Goal: Information Seeking & Learning: Learn about a topic

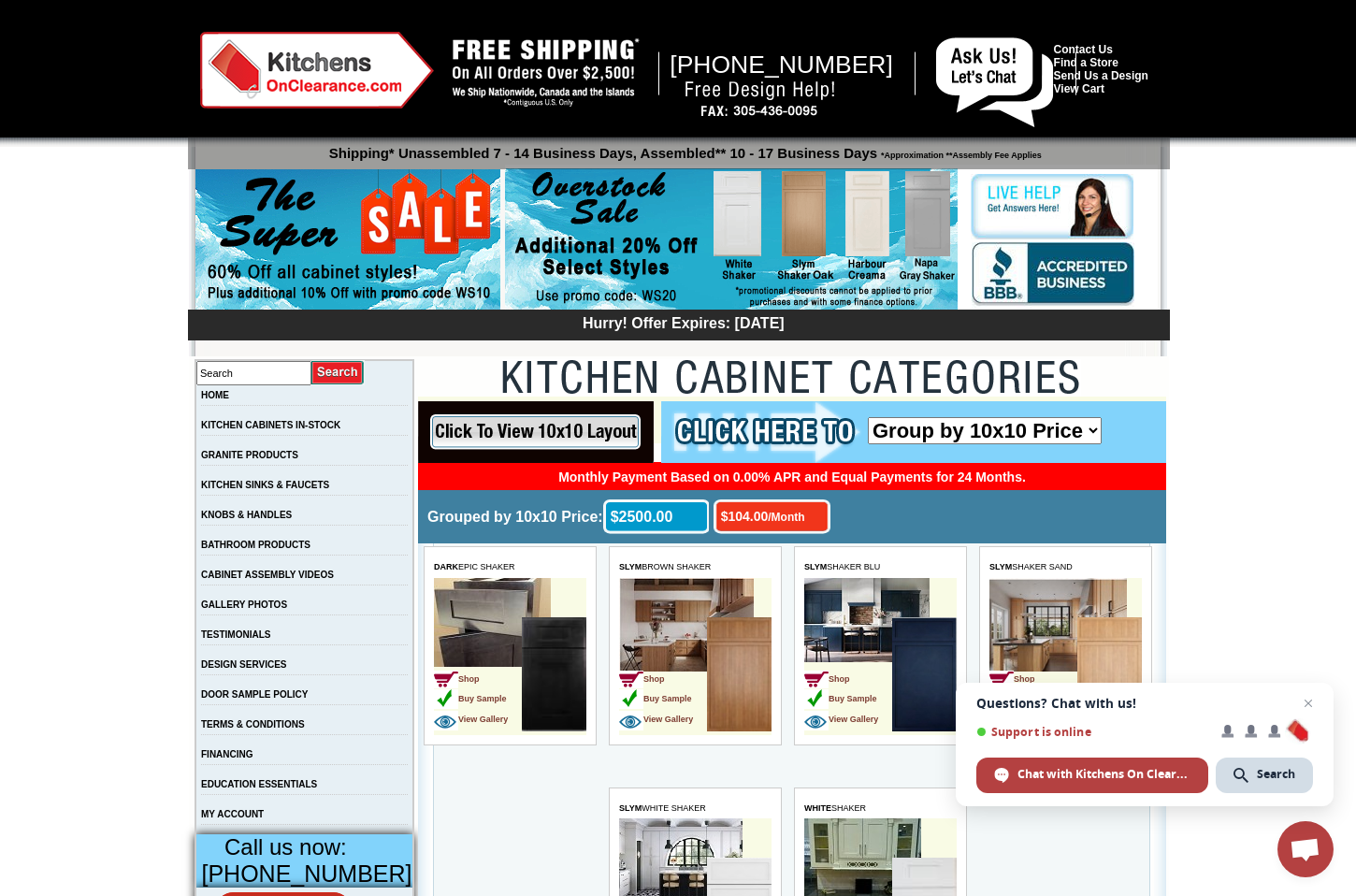
click at [1305, 698] on span "Open chat" at bounding box center [1308, 703] width 22 height 22
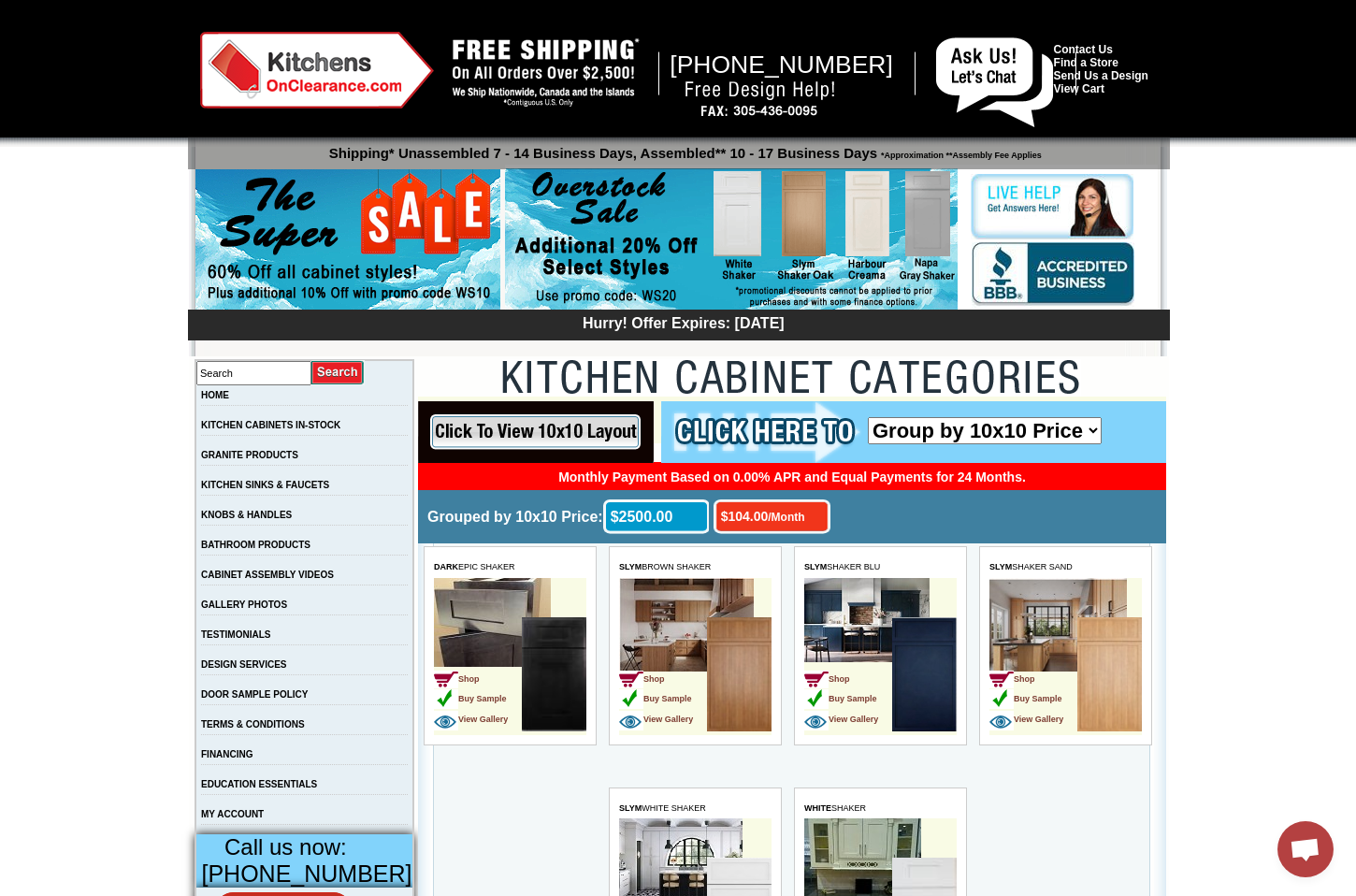
click at [931, 515] on td "Grouped by 10x10 Price: $104.00 /Month $2500.00" at bounding box center [791, 516] width 748 height 53
click at [268, 610] on link "GALLERY PHOTOS" at bounding box center [244, 605] width 86 height 10
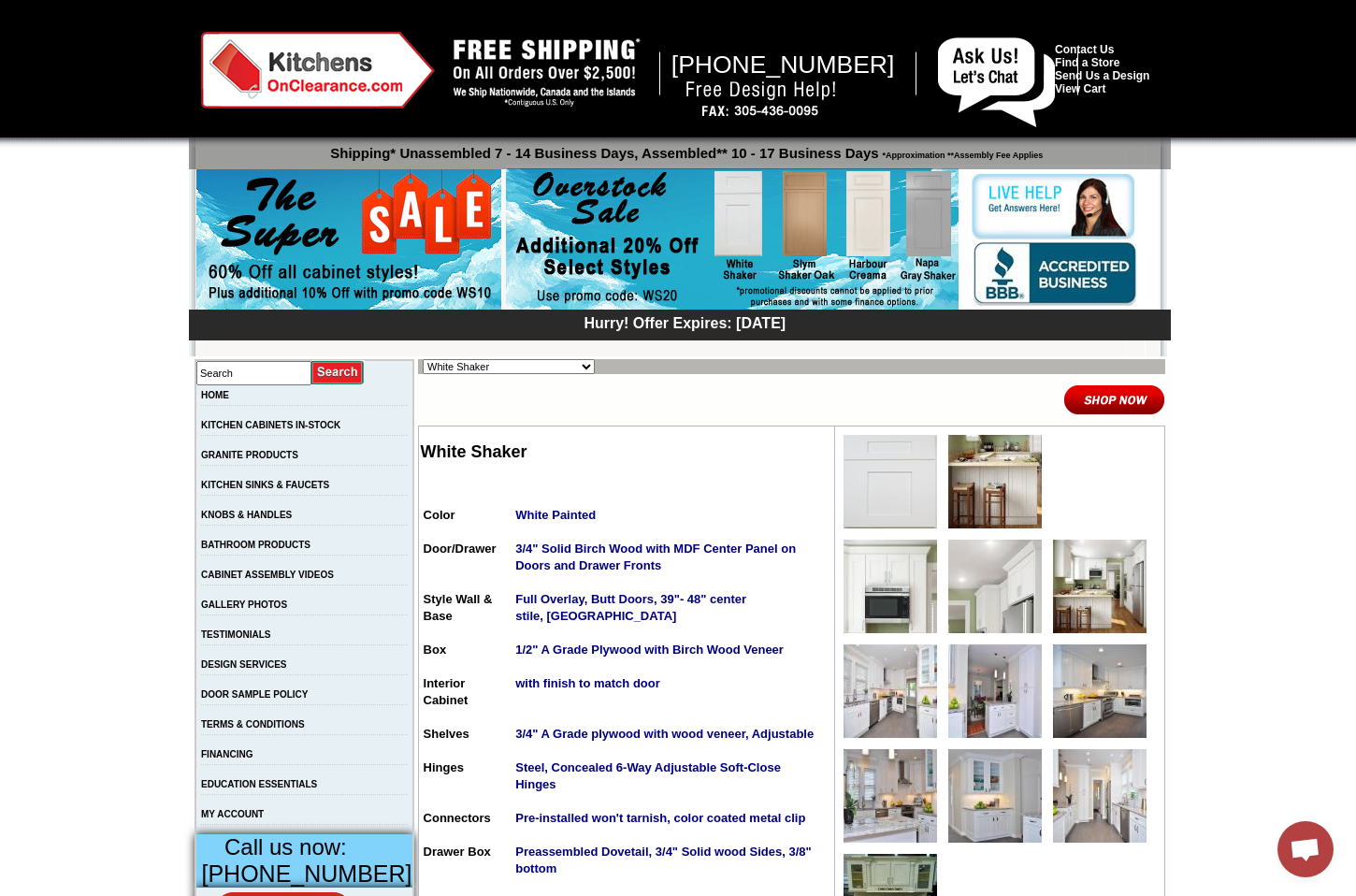
click at [978, 497] on img at bounding box center [995, 482] width 94 height 94
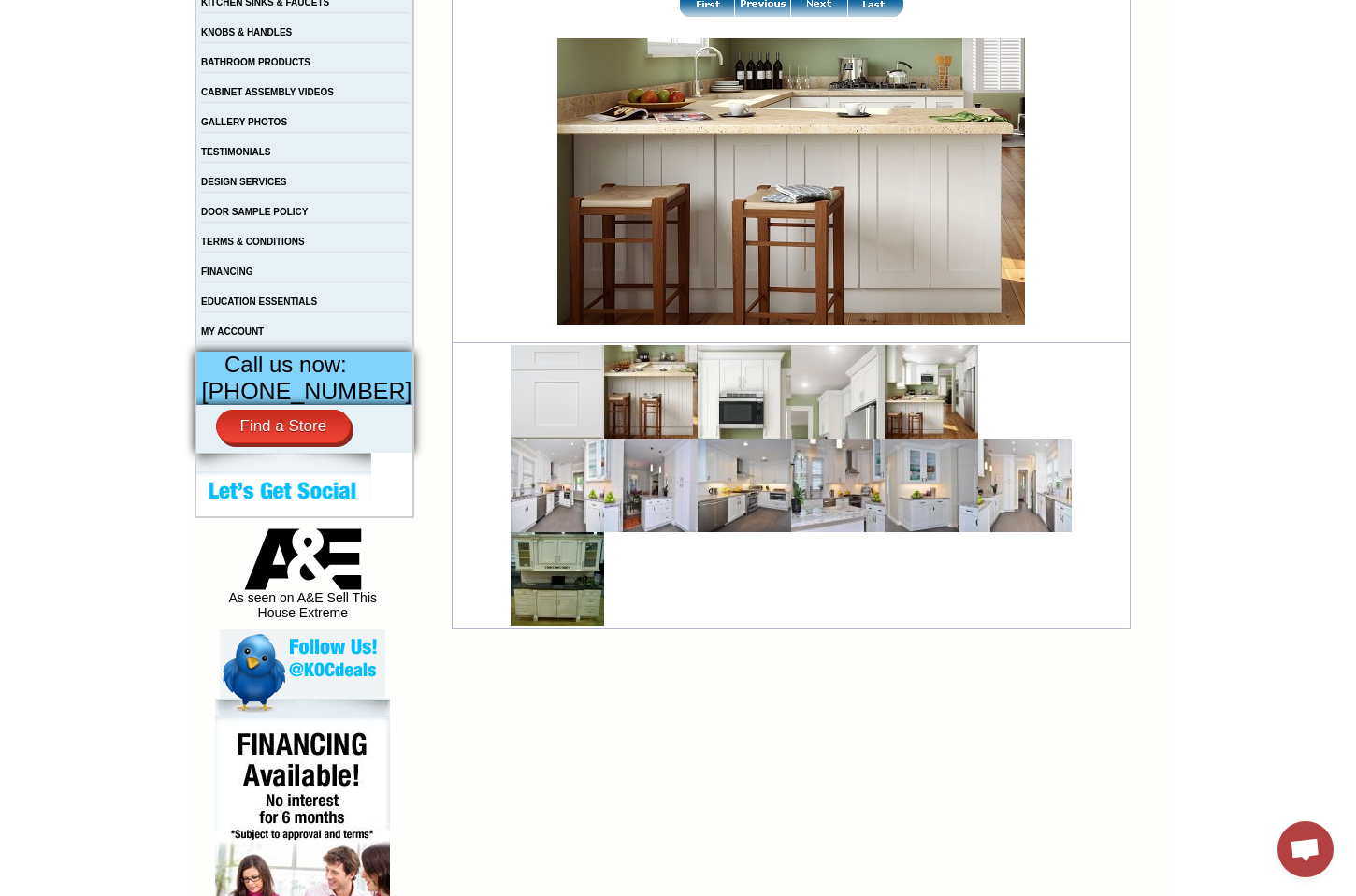
scroll to position [577, 0]
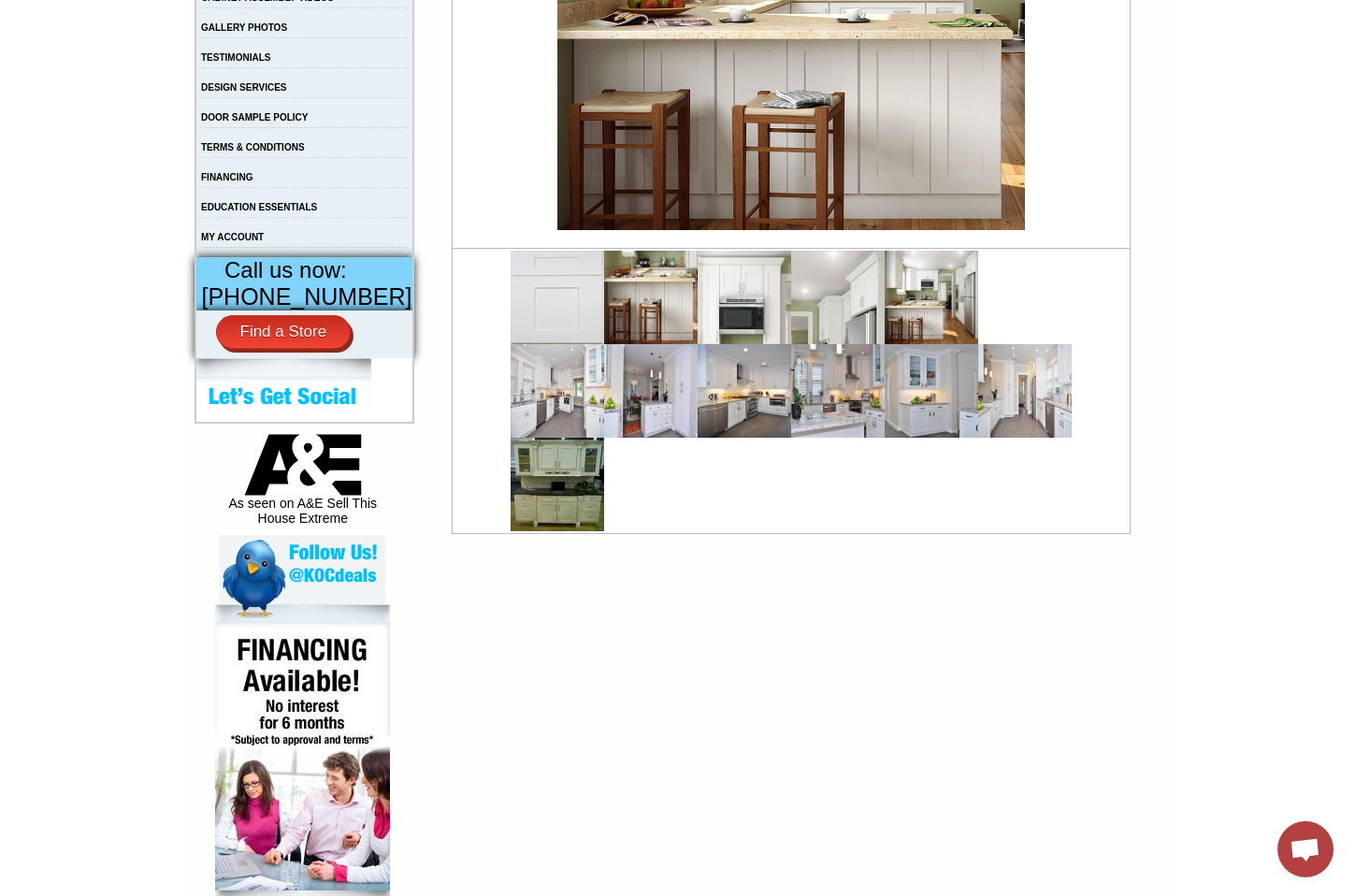
click at [714, 291] on img at bounding box center [744, 297] width 94 height 94
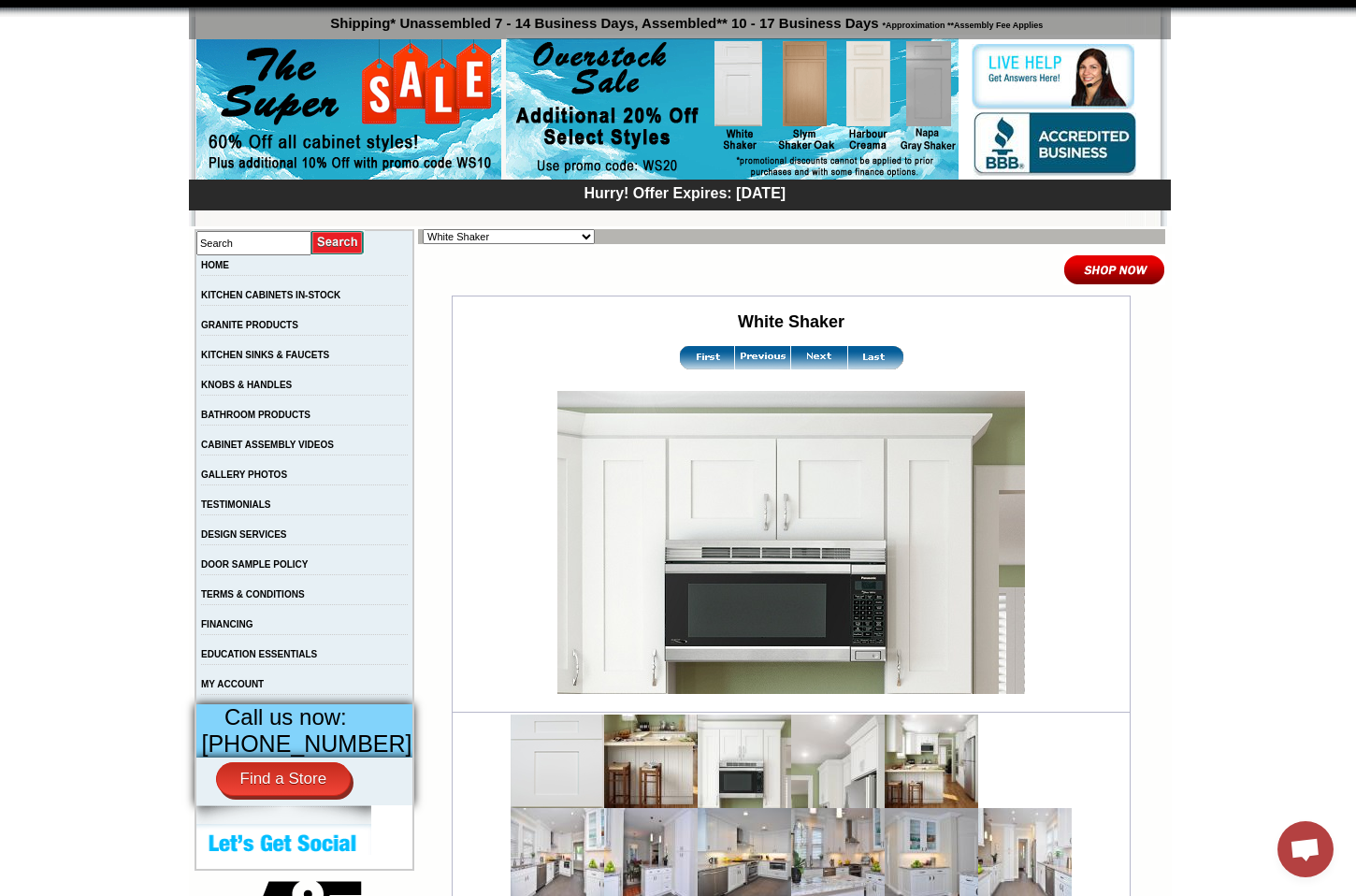
scroll to position [149, 0]
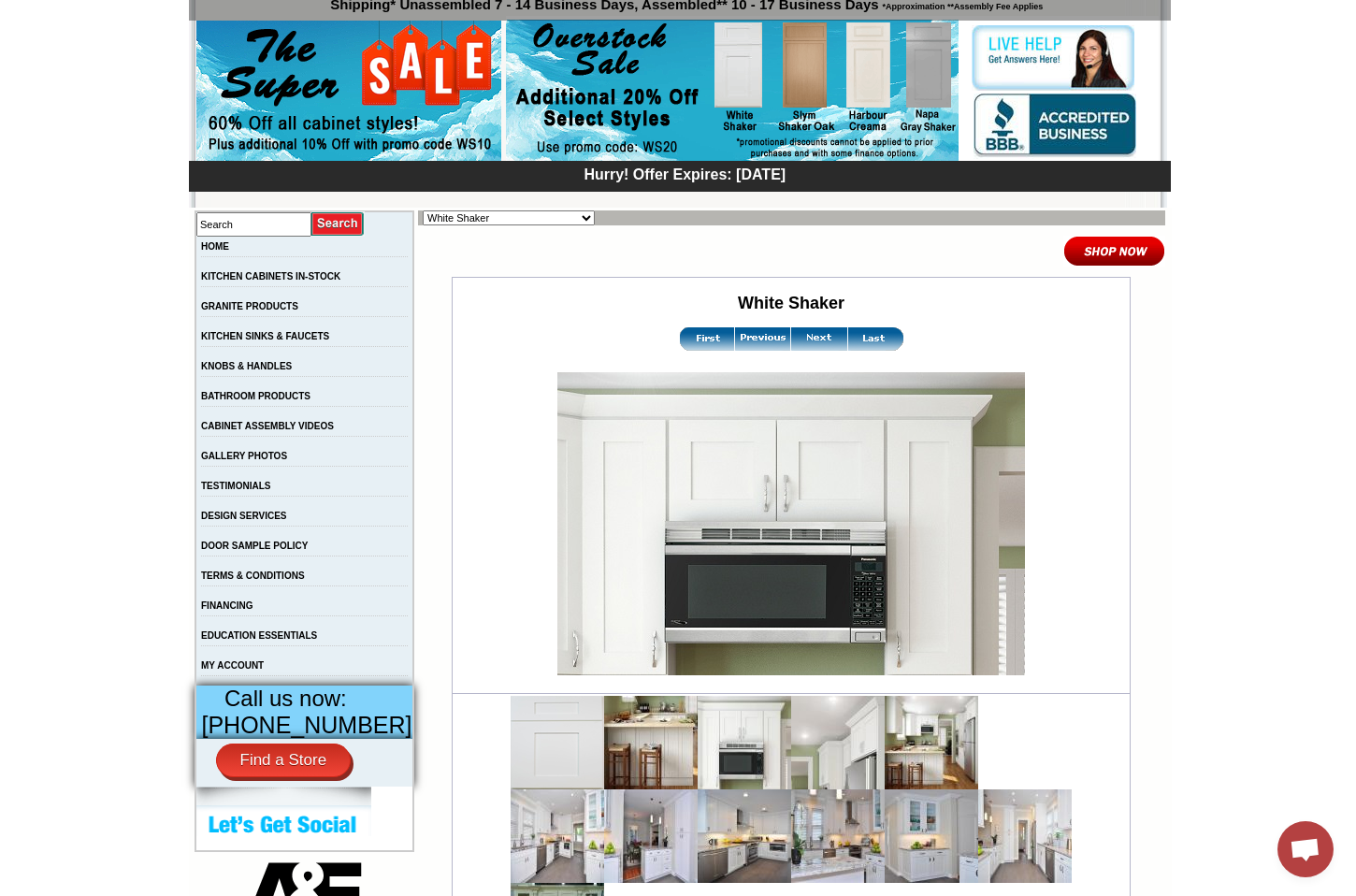
click at [800, 344] on img at bounding box center [819, 338] width 56 height 23
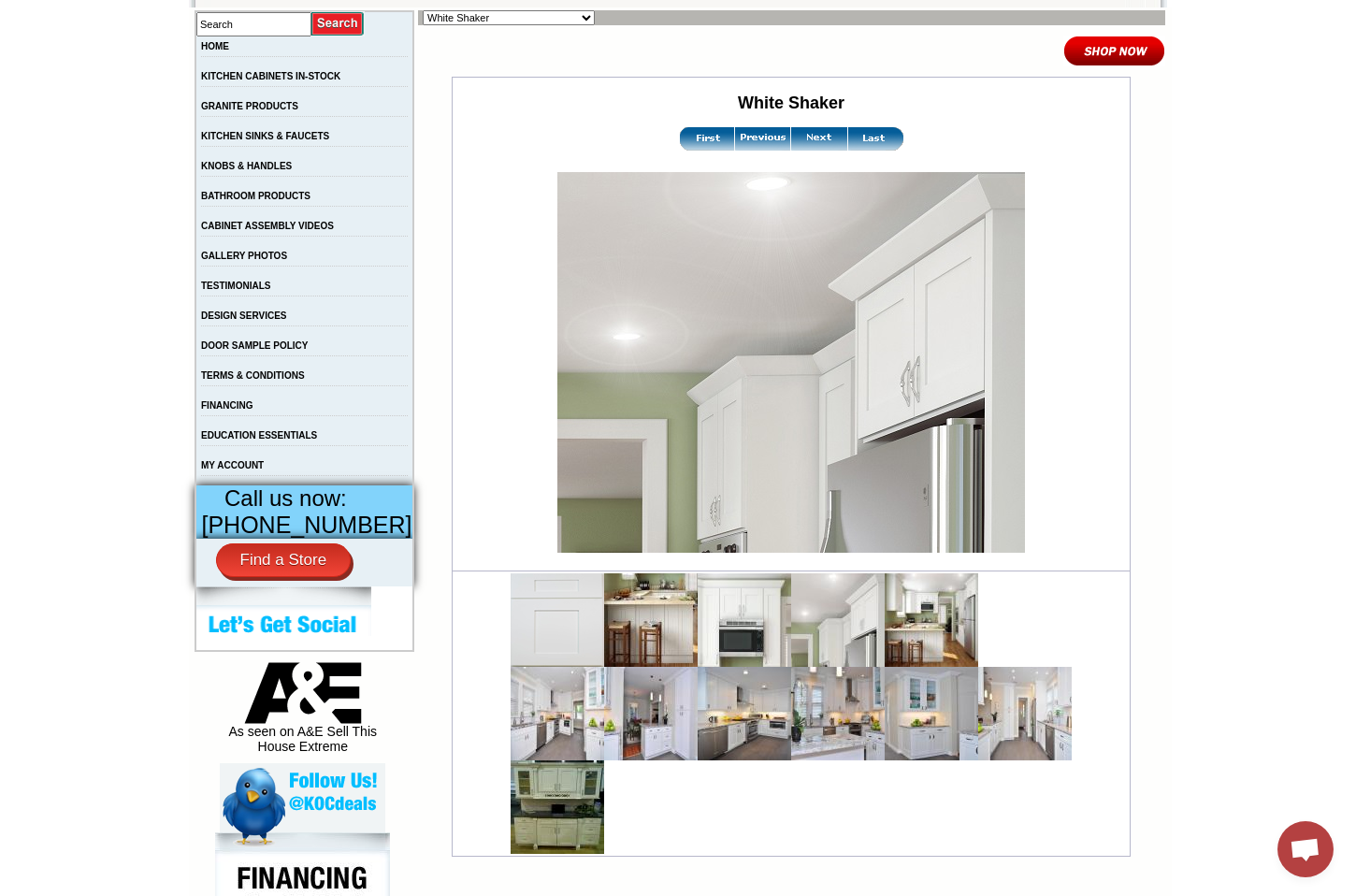
scroll to position [373, 0]
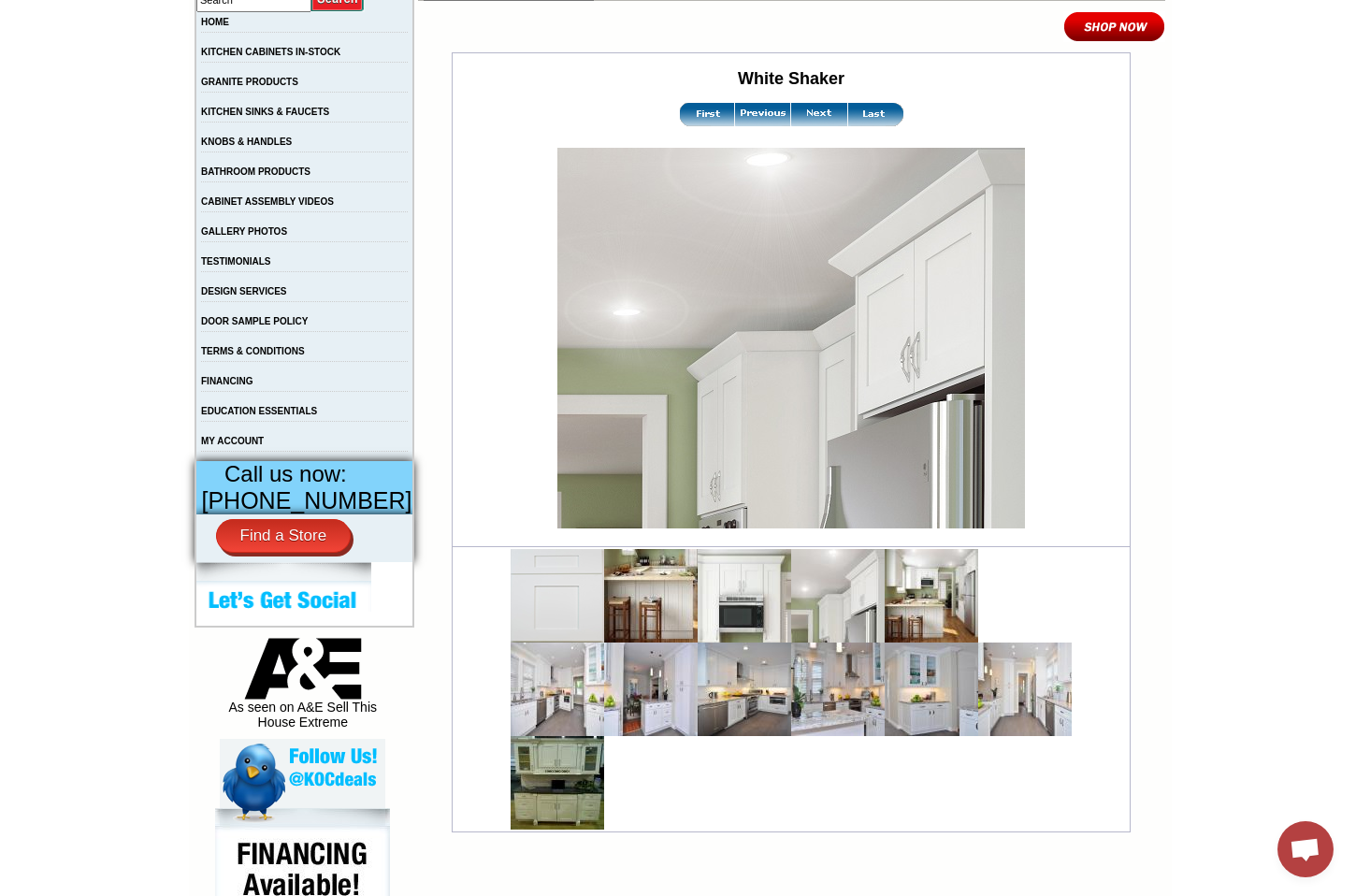
click at [1007, 690] on img at bounding box center [1025, 689] width 94 height 94
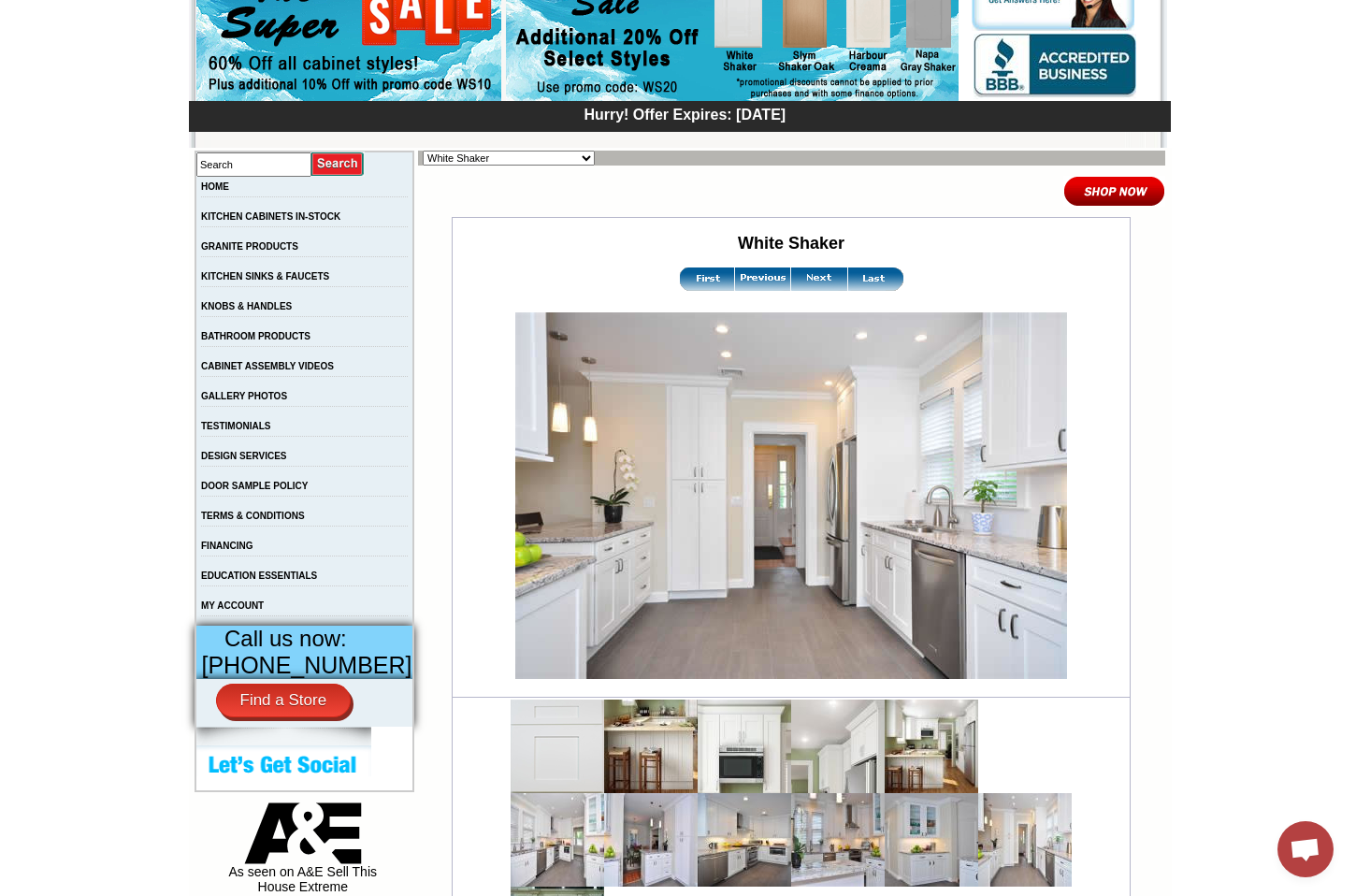
scroll to position [208, 0]
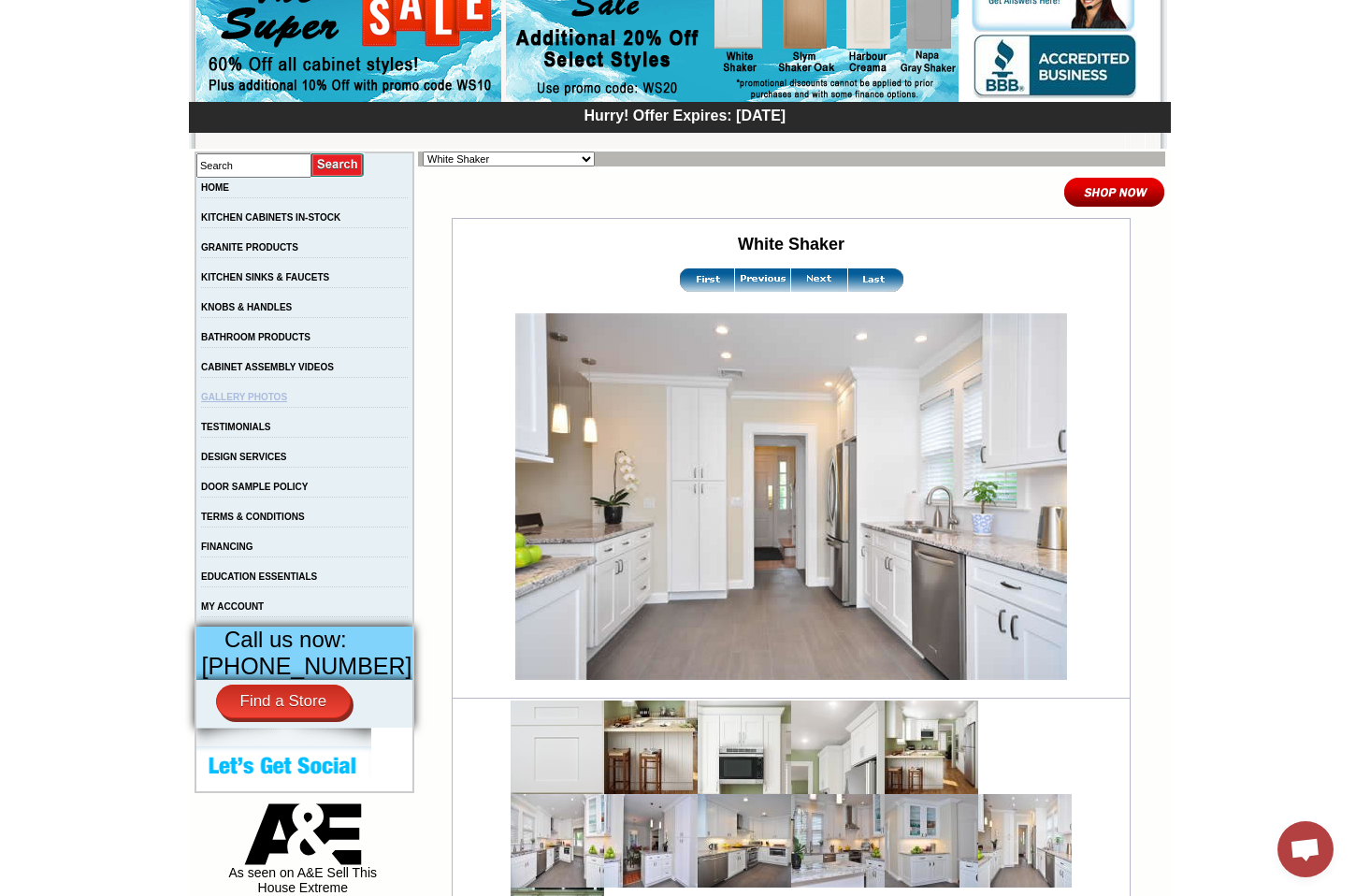
click at [264, 400] on link "GALLERY PHOTOS" at bounding box center [244, 397] width 86 height 10
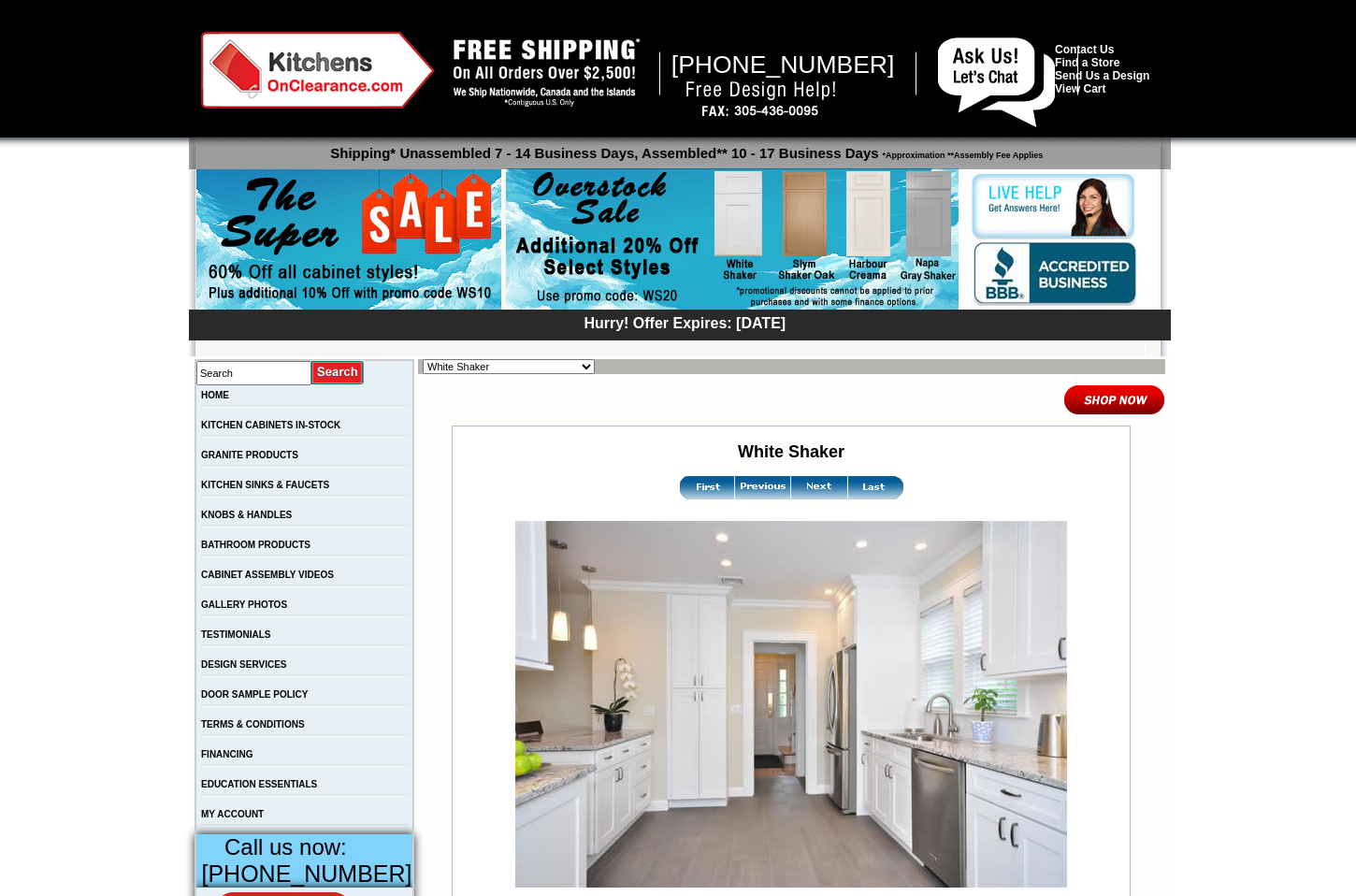
scroll to position [208, 0]
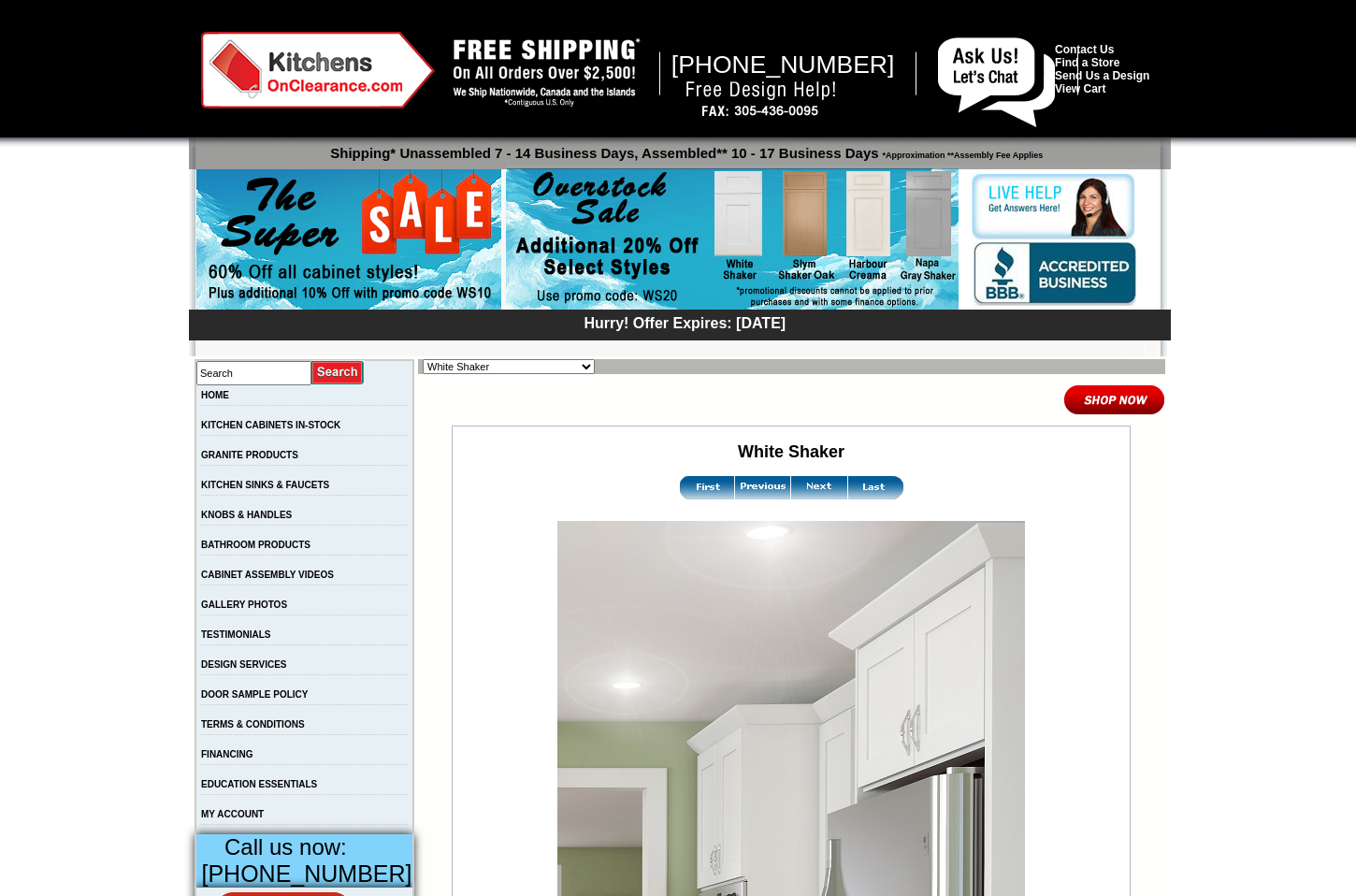
scroll to position [373, 0]
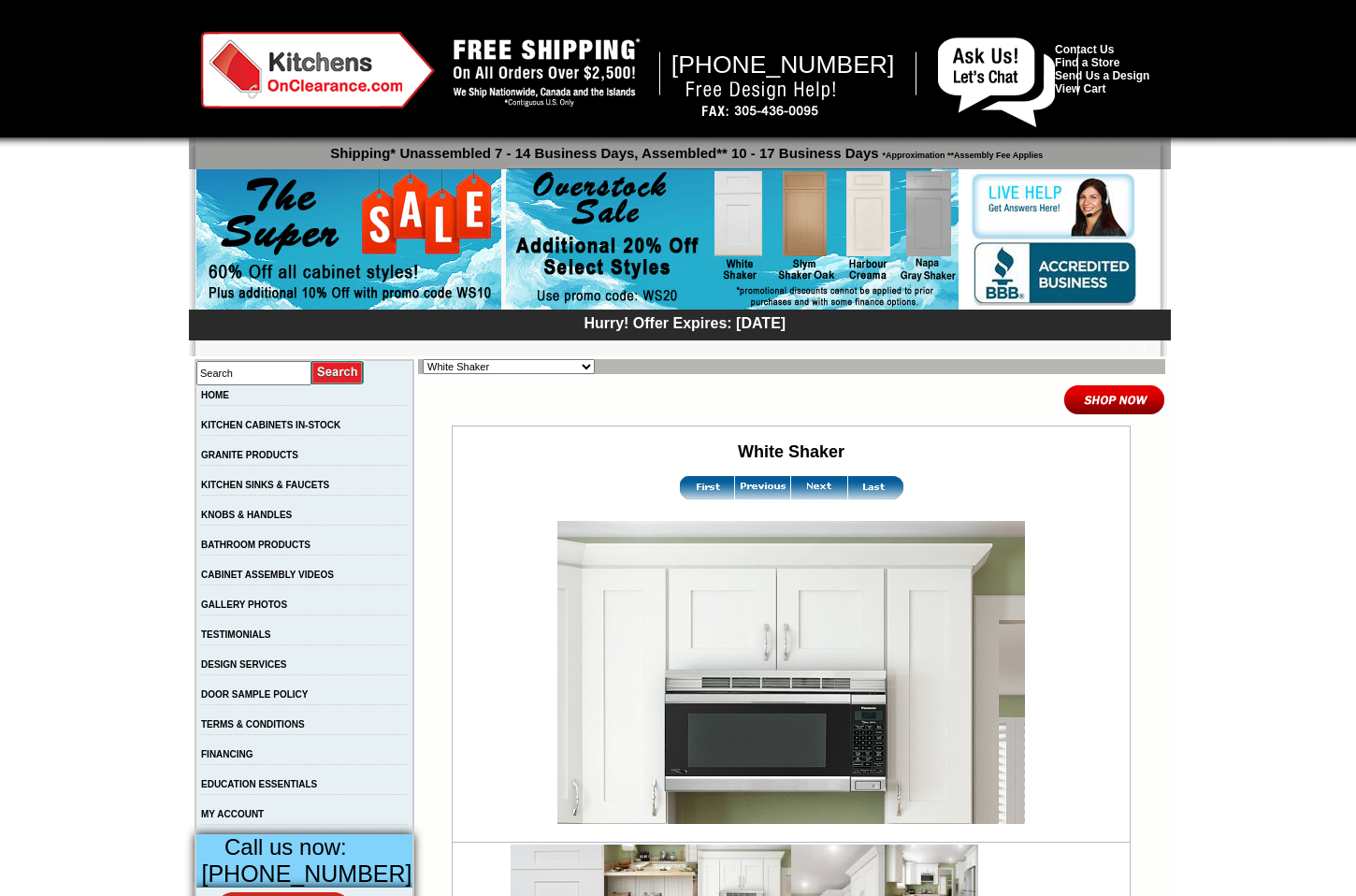
scroll to position [143, 0]
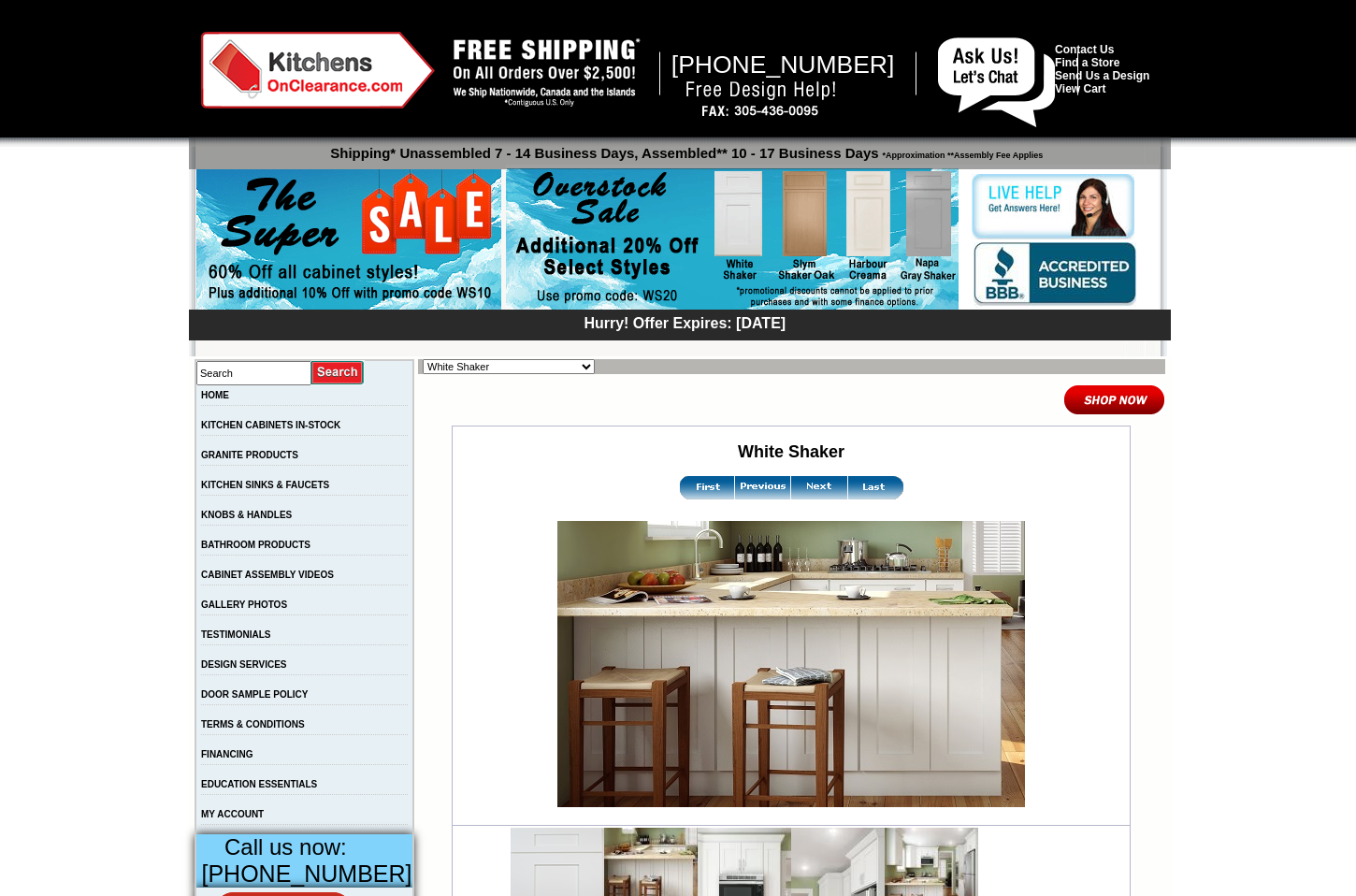
scroll to position [577, 0]
